Goal: Transaction & Acquisition: Book appointment/travel/reservation

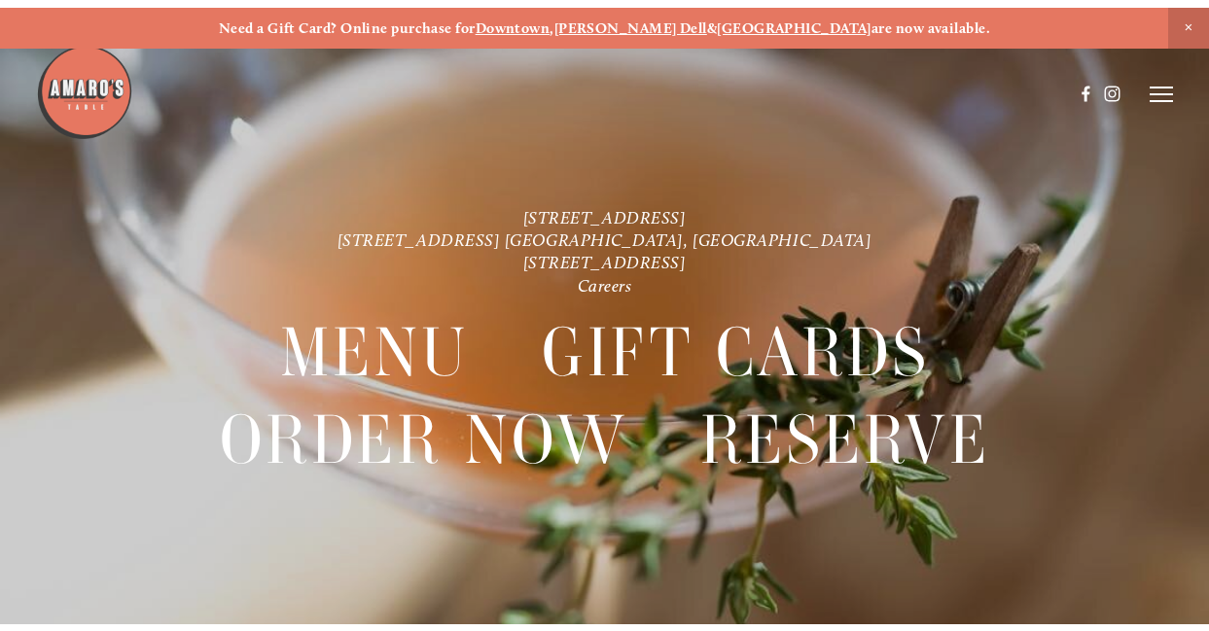
scroll to position [-51, 0]
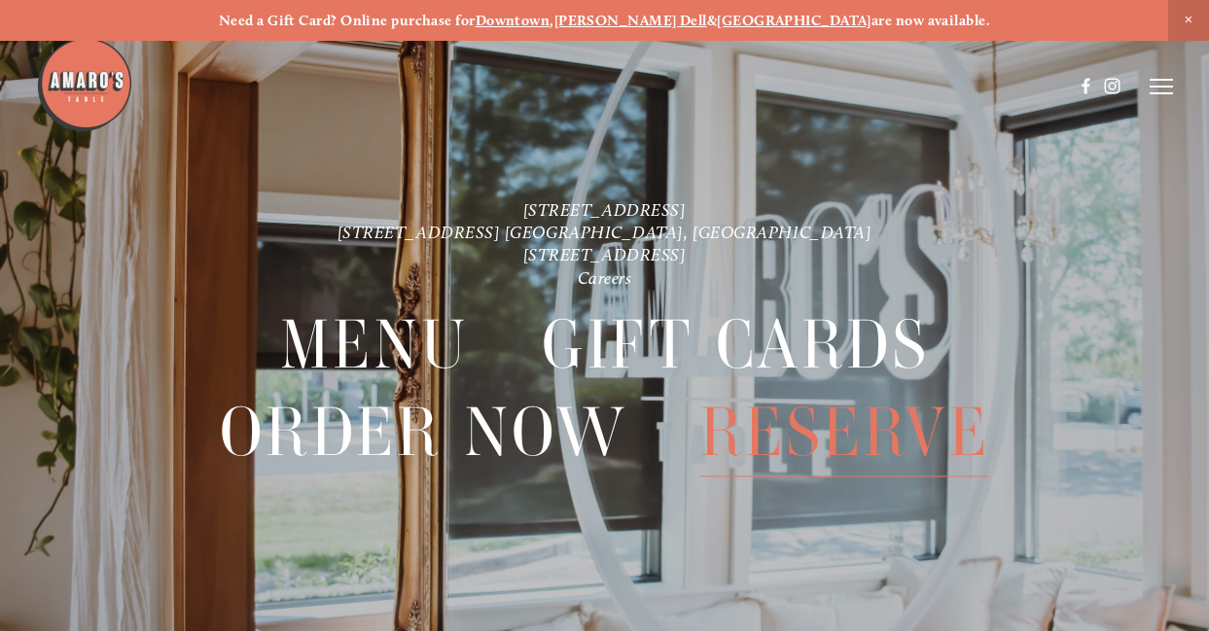
click at [821, 419] on span "Reserve" at bounding box center [844, 434] width 289 height 88
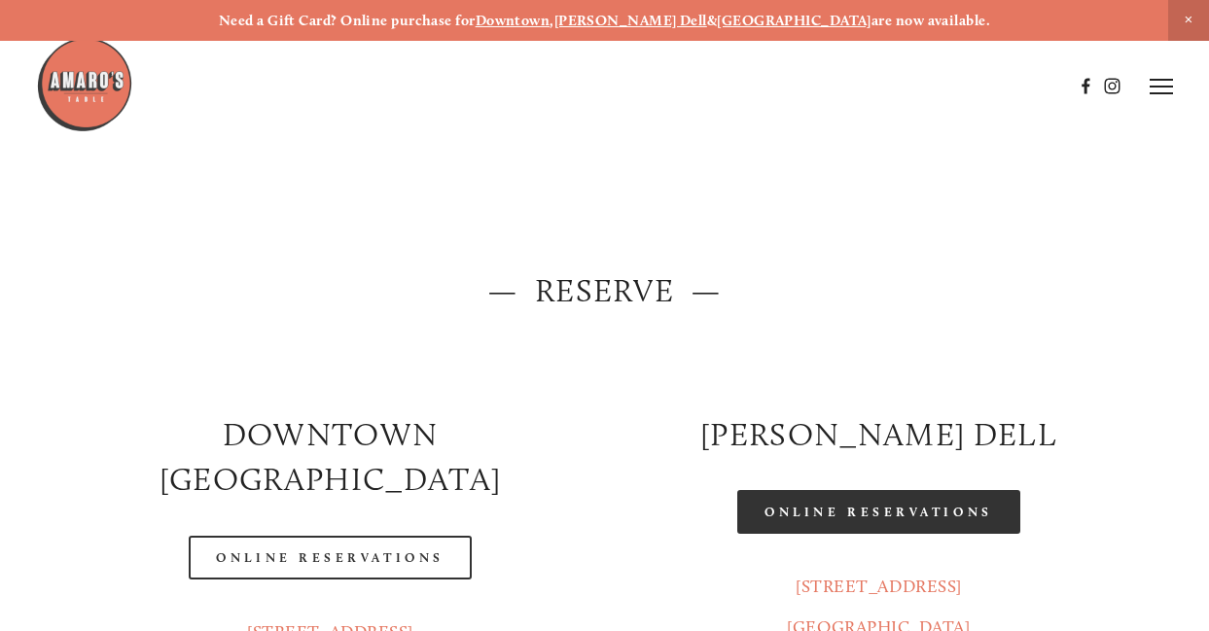
click at [826, 505] on link "Online Reservations" at bounding box center [878, 512] width 282 height 44
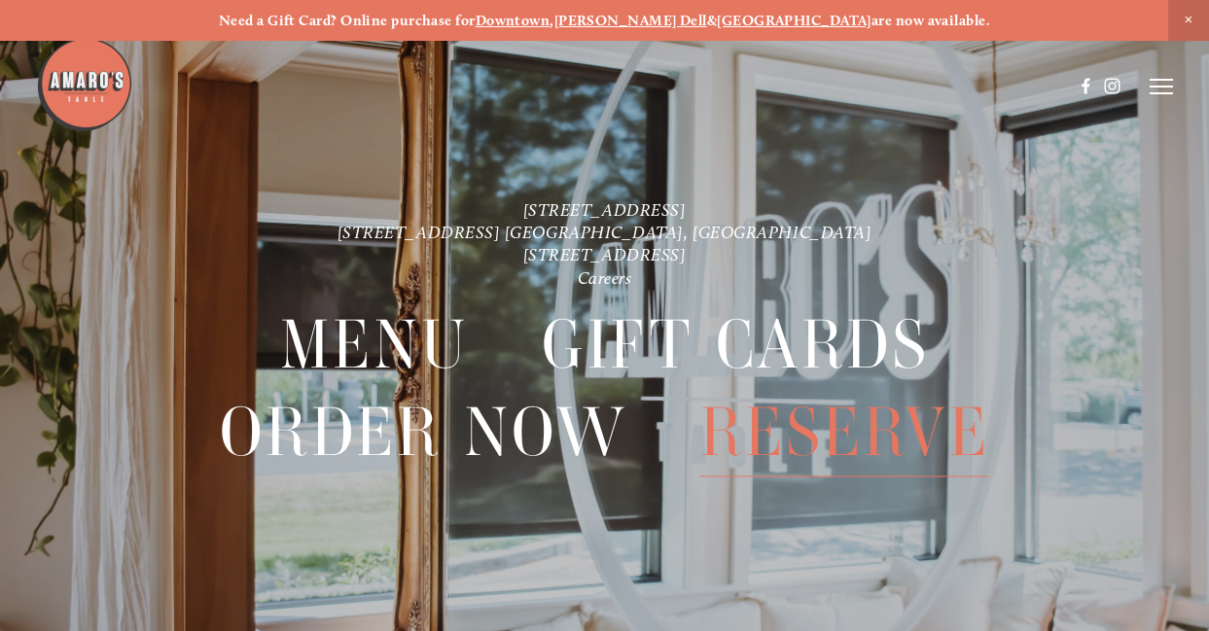
click at [859, 432] on span "Reserve" at bounding box center [844, 434] width 289 height 88
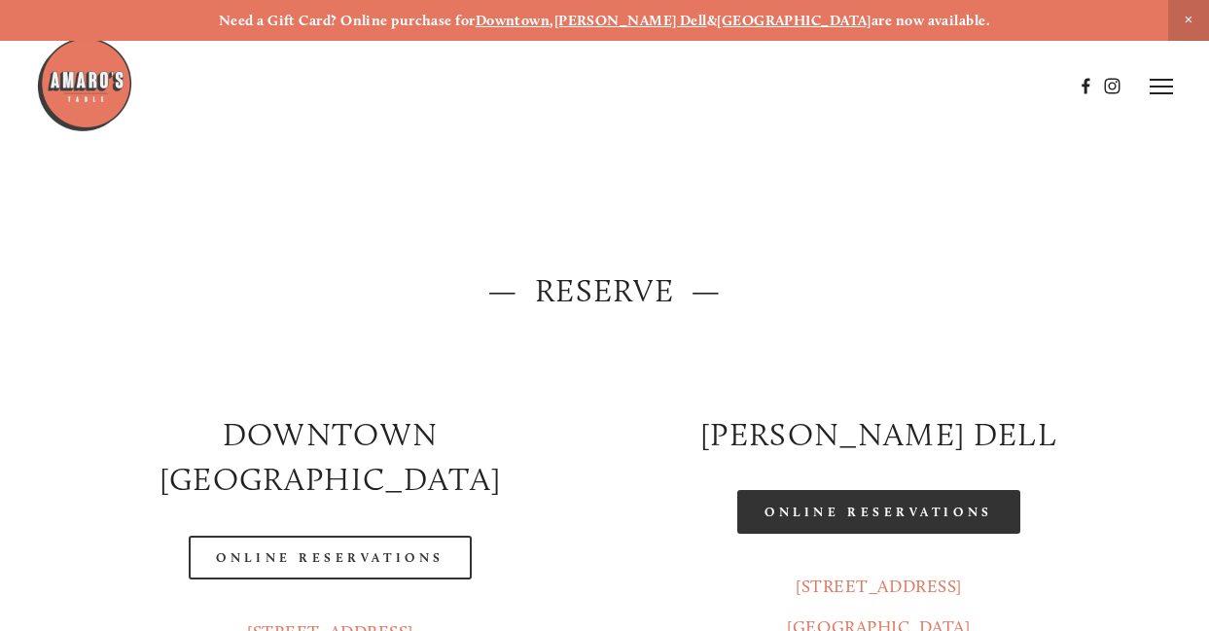
click at [868, 509] on link "Online Reservations" at bounding box center [878, 512] width 282 height 44
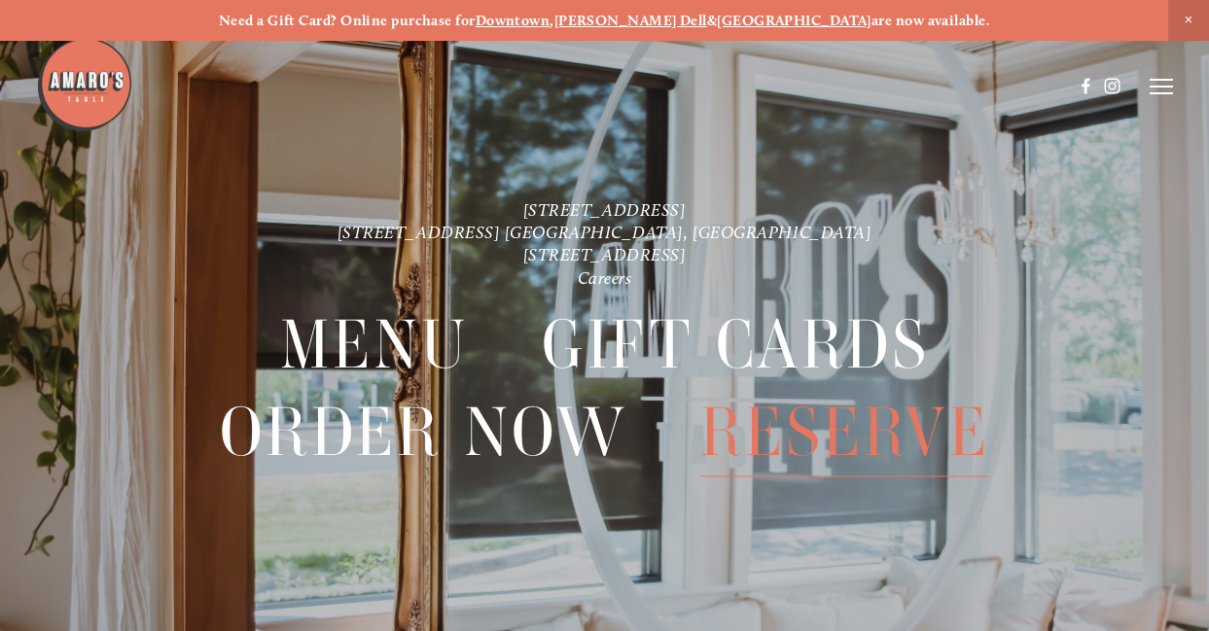
click at [883, 431] on span "Reserve" at bounding box center [844, 434] width 289 height 88
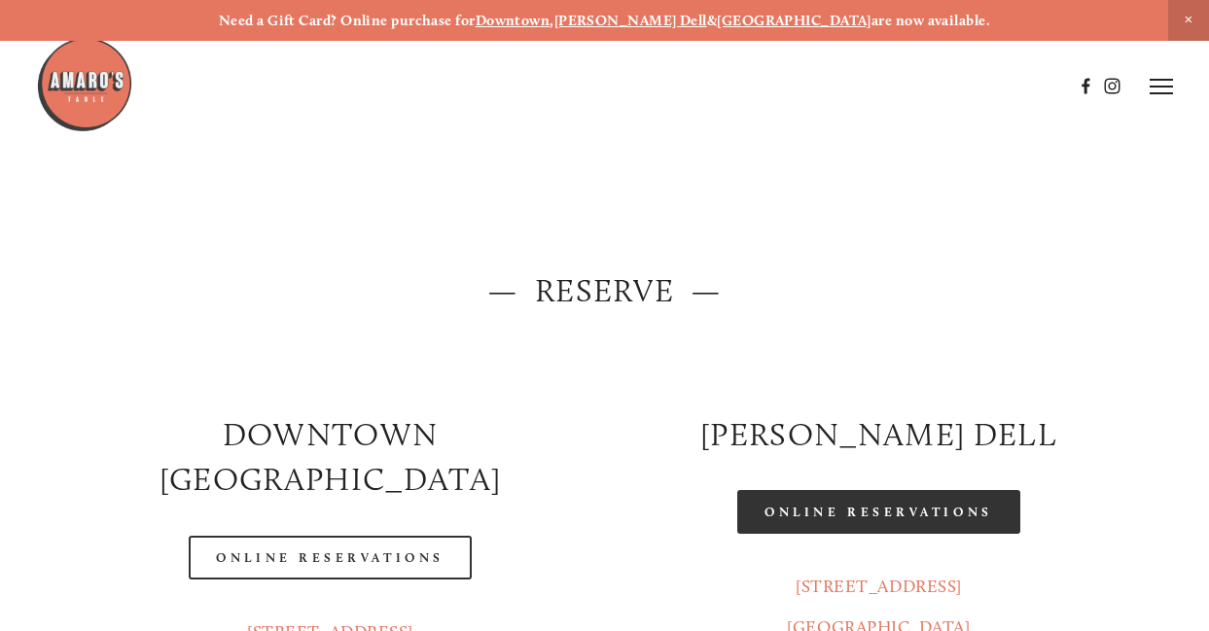
click at [879, 505] on link "Online Reservations" at bounding box center [878, 512] width 282 height 44
